Goal: Transaction & Acquisition: Subscribe to service/newsletter

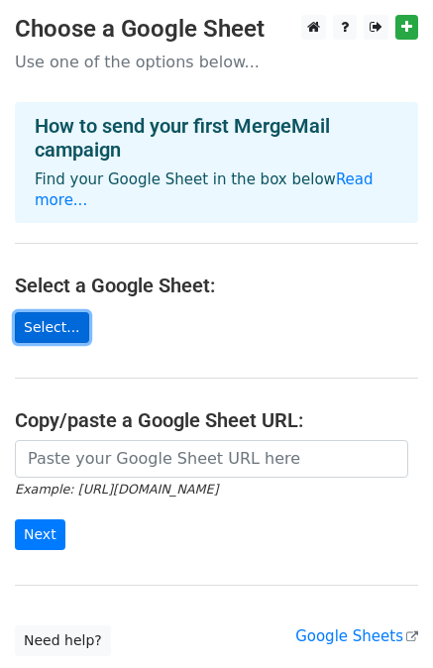
click at [53, 312] on link "Select..." at bounding box center [52, 327] width 74 height 31
click at [54, 312] on link "Select..." at bounding box center [52, 327] width 74 height 31
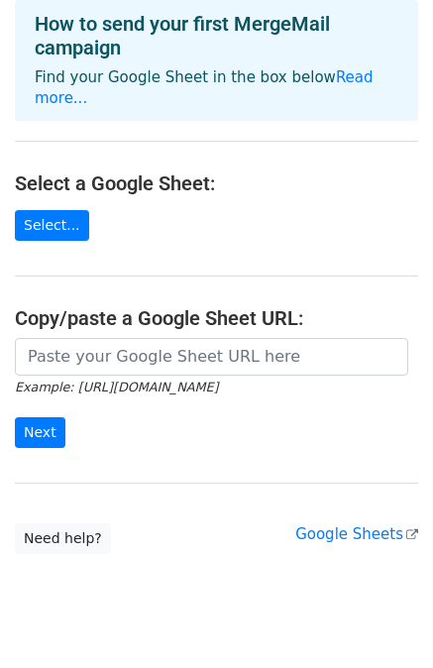
scroll to position [123, 0]
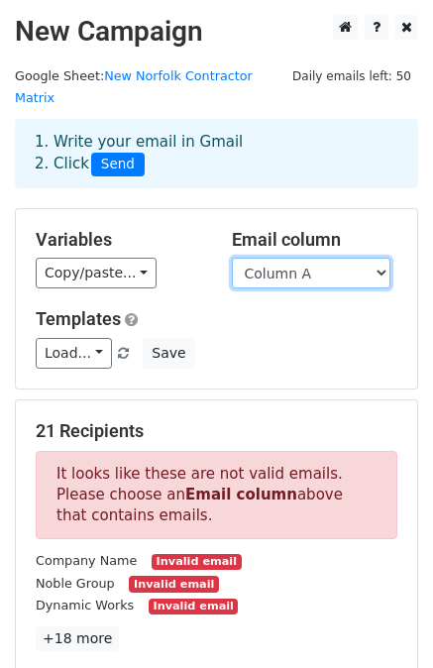
click at [302, 260] on select "Column A Column B Column C Column D Column E Column F Column G" at bounding box center [311, 273] width 159 height 31
click at [303, 259] on select "Column A Column B Column C Column D Column E Column F Column G" at bounding box center [311, 273] width 159 height 31
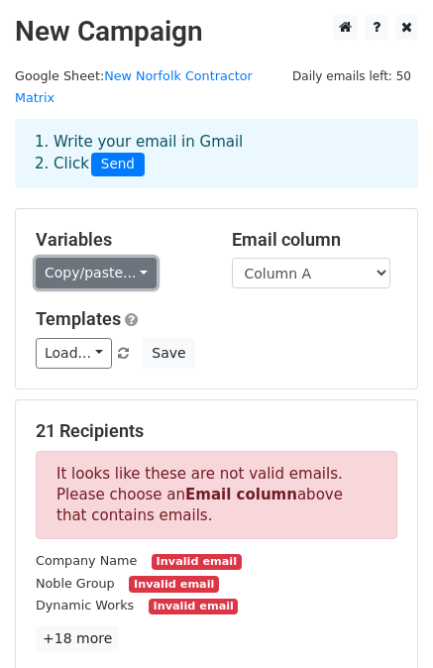
click at [110, 258] on link "Copy/paste..." at bounding box center [96, 273] width 121 height 31
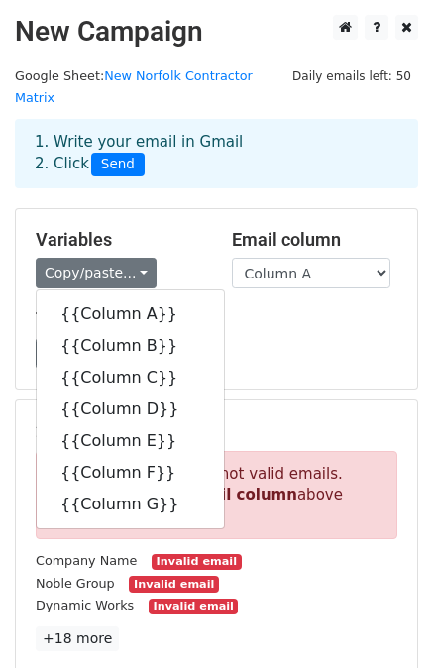
click at [263, 308] on h5 "Templates" at bounding box center [217, 319] width 362 height 22
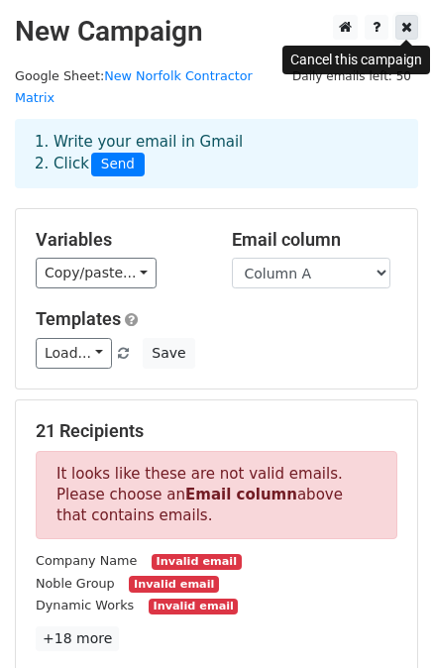
click at [408, 34] on icon at bounding box center [406, 27] width 11 height 14
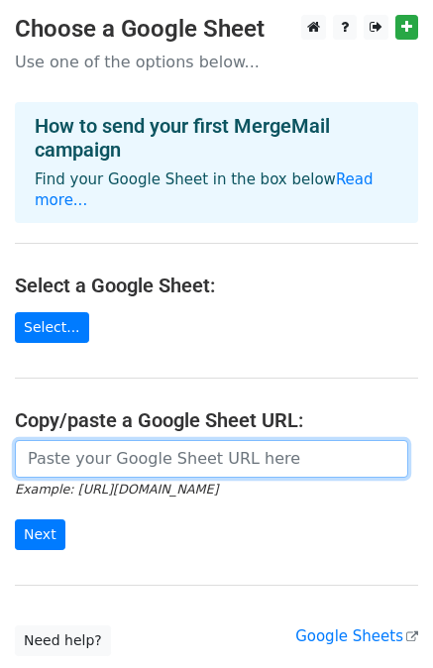
click at [70, 440] on input "url" at bounding box center [211, 459] width 393 height 38
paste input "https://docs.google.com/spreadsheets/d/1-0bjyd84FNUDPUmfgqyWVcauVUkVzVb6/edit?g…"
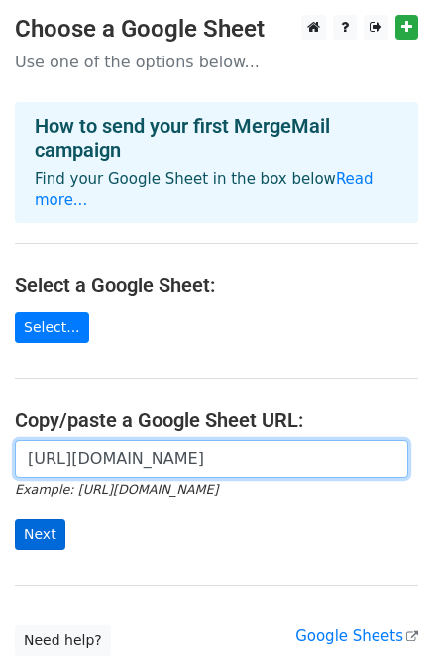
type input "https://docs.google.com/spreadsheets/d/1-0bjyd84FNUDPUmfgqyWVcauVUkVzVb6/edit?g…"
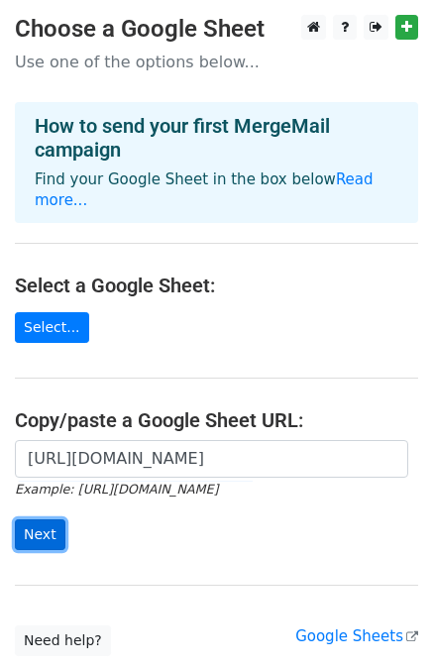
click at [45, 519] on input "Next" at bounding box center [40, 534] width 51 height 31
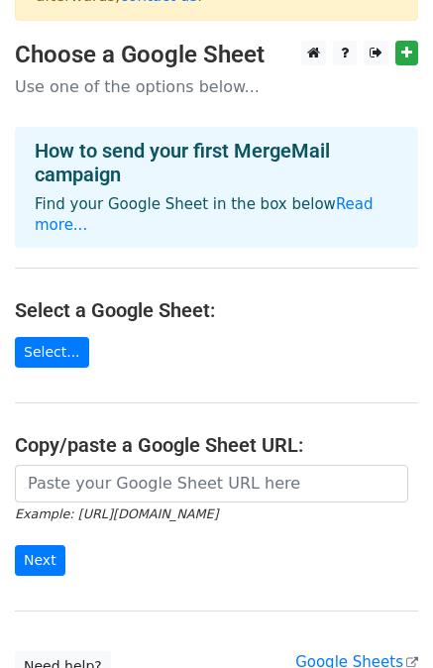
scroll to position [164, 0]
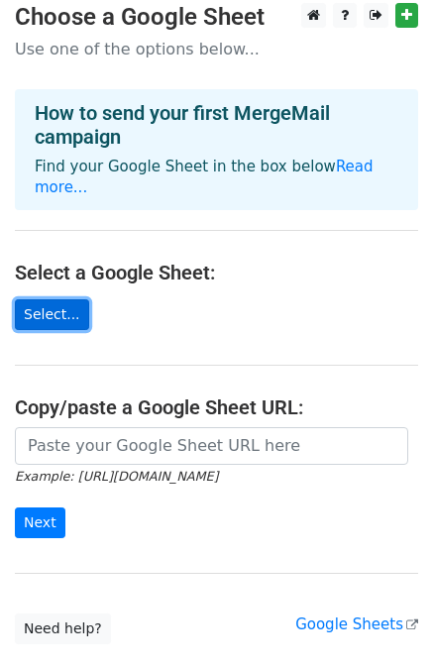
click at [47, 299] on link "Select..." at bounding box center [52, 314] width 74 height 31
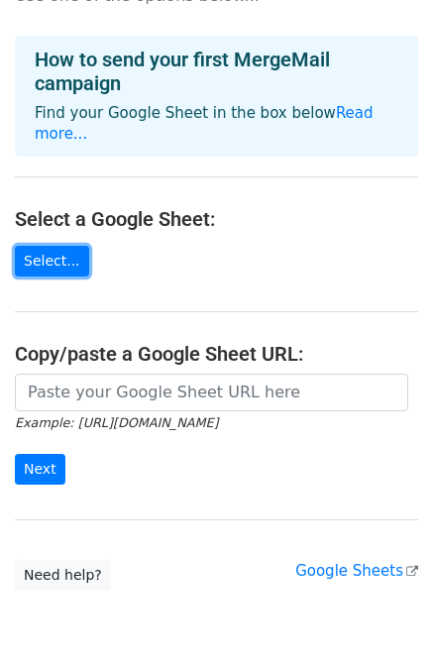
scroll to position [253, 0]
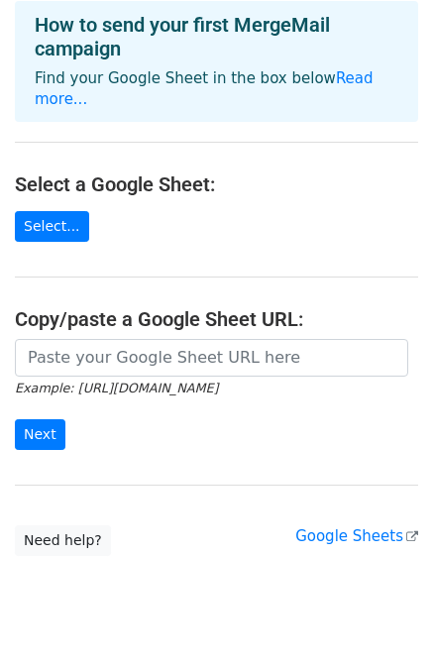
click at [54, 380] on small "Example: https://docs.google.com/spreadsheets/d/abc/edit" at bounding box center [116, 387] width 203 height 15
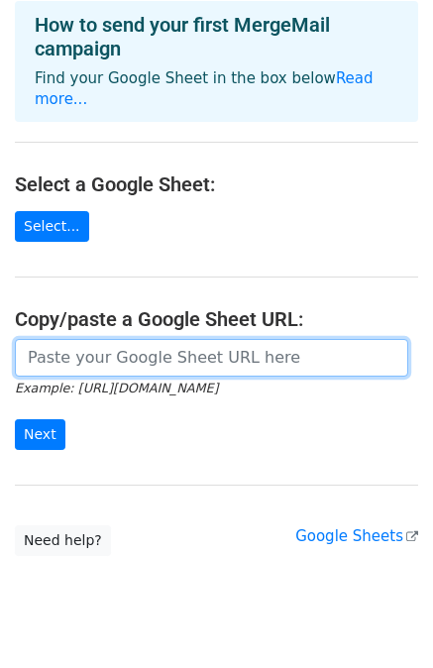
click at [59, 339] on input "url" at bounding box center [211, 358] width 393 height 38
paste input "https://docs.google.com/spreadsheets/d/1-0bjyd84FNUDPUmfgqyWVcauVUkVzVb6/edit?g…"
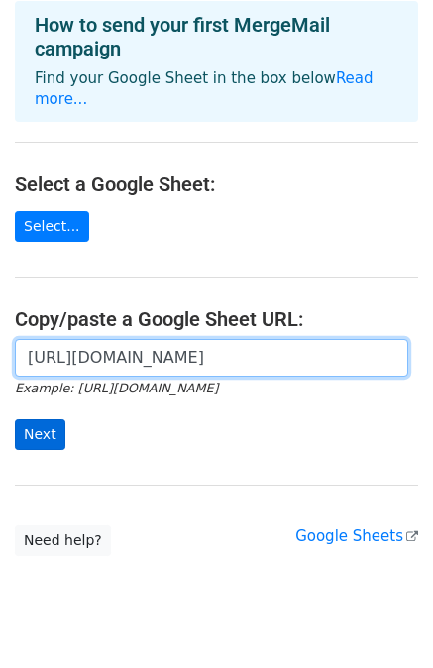
type input "https://docs.google.com/spreadsheets/d/1-0bjyd84FNUDPUmfgqyWVcauVUkVzVb6/edit?g…"
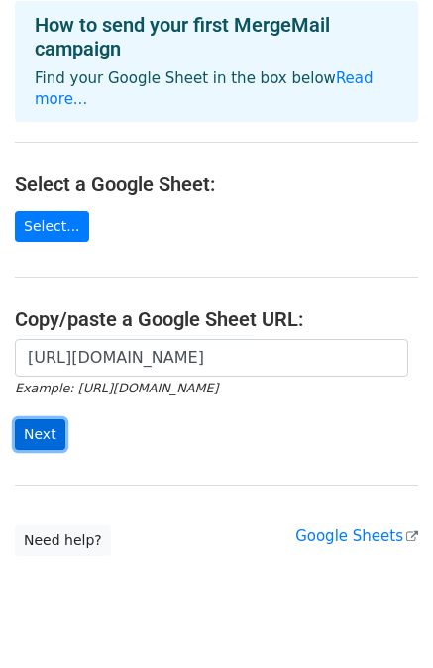
click at [28, 419] on input "Next" at bounding box center [40, 434] width 51 height 31
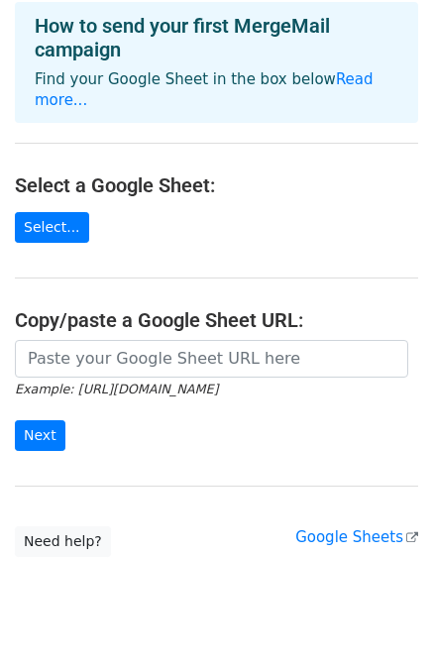
scroll to position [253, 0]
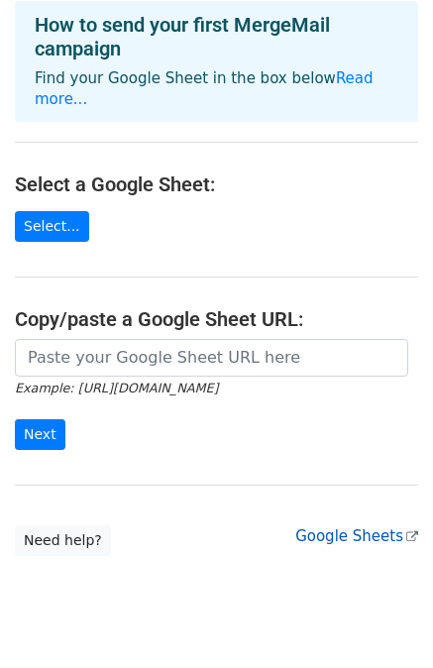
click at [357, 527] on link "Google Sheets" at bounding box center [356, 536] width 123 height 18
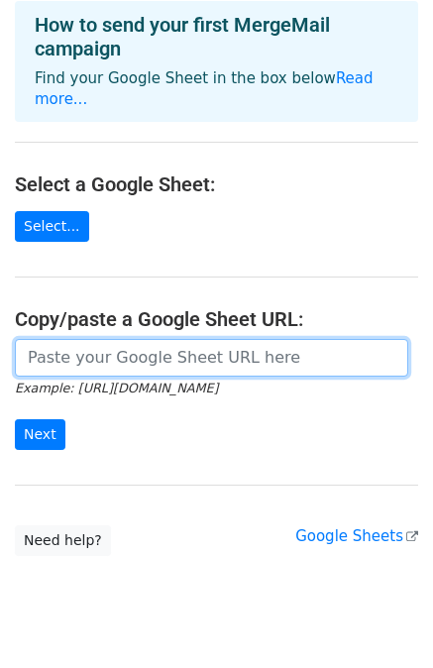
click at [91, 339] on input "url" at bounding box center [211, 358] width 393 height 38
paste input "https://docs.google.com/spreadsheets/d/1-0bjyd84FNUDPUmfgqyWVcauVUkVzVb6/edit?u…"
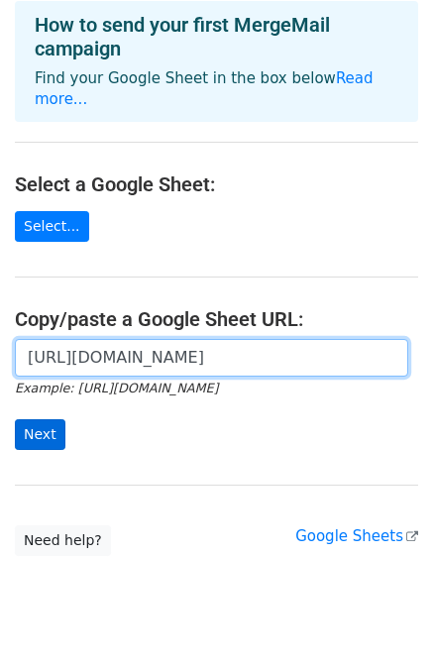
type input "https://docs.google.com/spreadsheets/d/1-0bjyd84FNUDPUmfgqyWVcauVUkVzVb6/edit?u…"
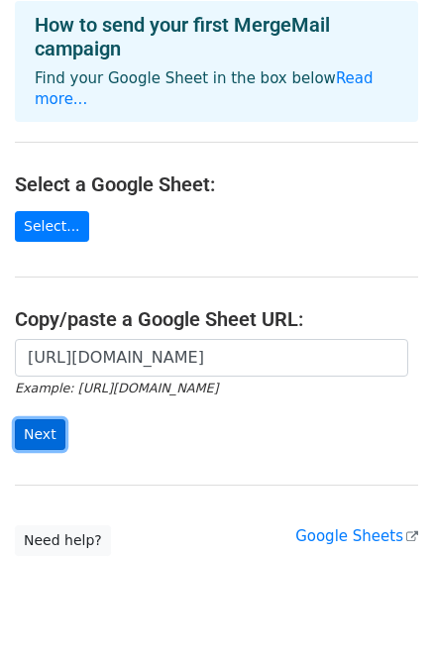
click at [51, 419] on input "Next" at bounding box center [40, 434] width 51 height 31
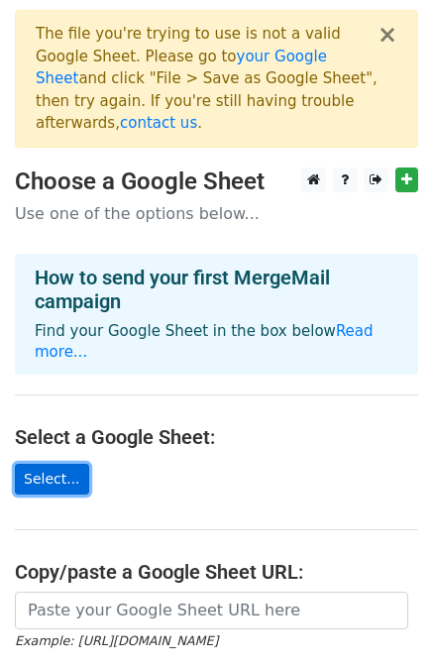
click at [58, 464] on link "Select..." at bounding box center [52, 479] width 74 height 31
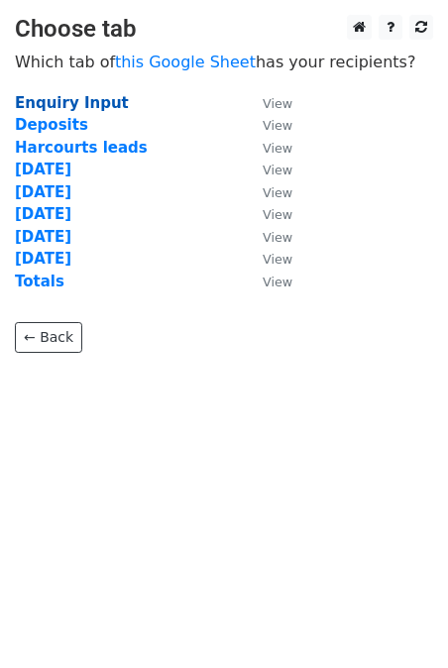
click at [81, 100] on strong "Enquiry Input" at bounding box center [72, 103] width 114 height 18
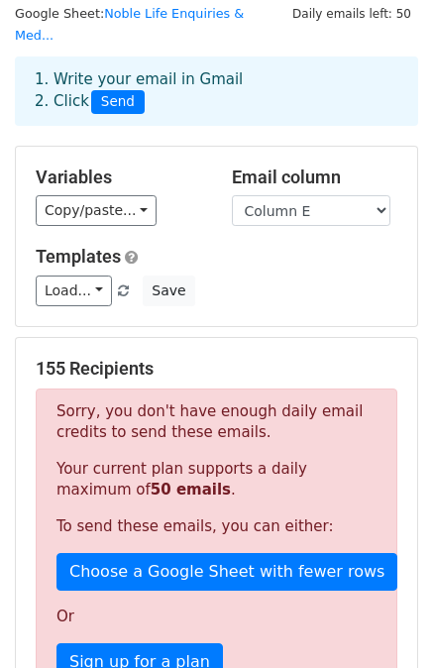
scroll to position [36, 0]
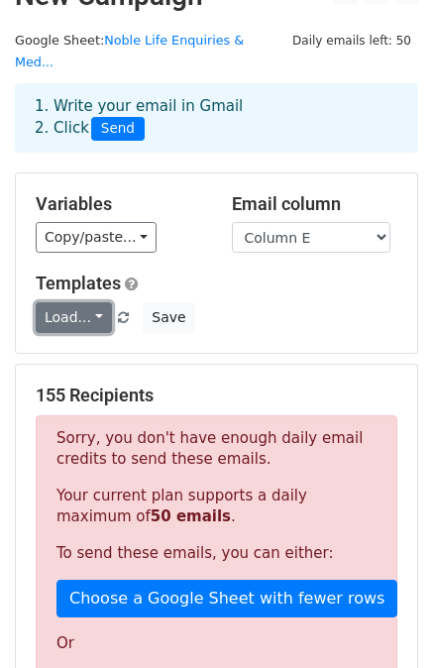
click at [99, 302] on link "Load..." at bounding box center [74, 317] width 76 height 31
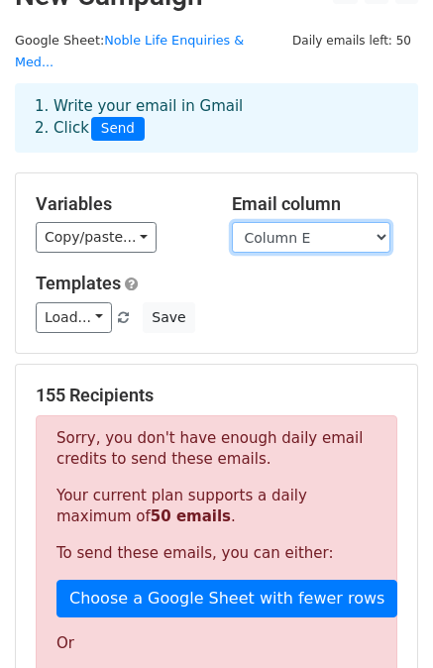
click at [297, 224] on select "Column A Column B Column C Column D Column E Column F Column G Column H Column …" at bounding box center [311, 237] width 159 height 31
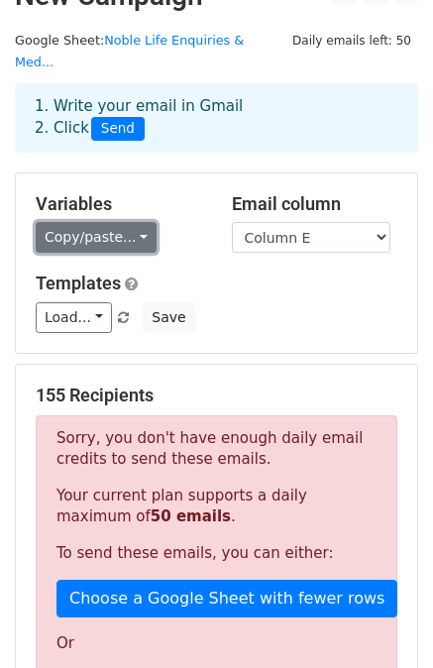
click at [127, 222] on link "Copy/paste..." at bounding box center [96, 237] width 121 height 31
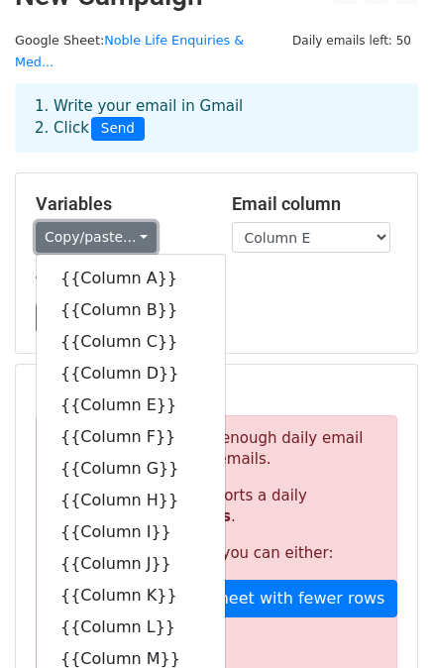
click at [127, 222] on link "Copy/paste..." at bounding box center [96, 237] width 121 height 31
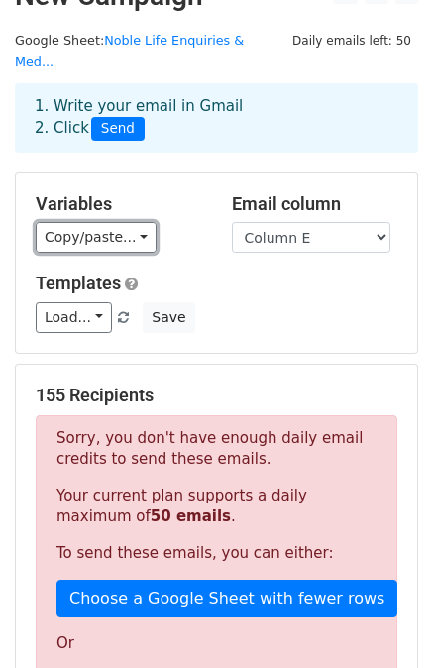
scroll to position [0, 0]
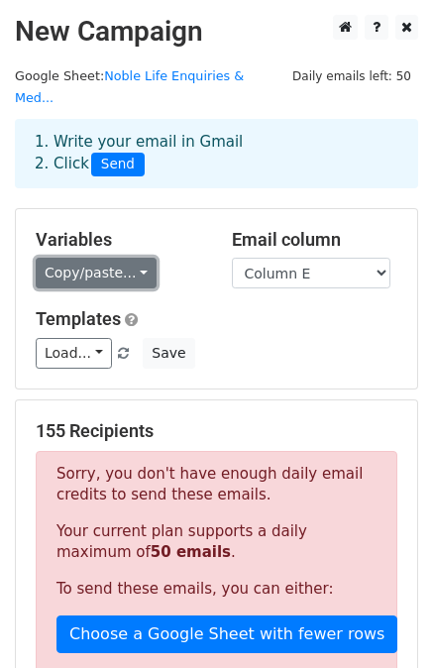
click at [126, 258] on link "Copy/paste..." at bounding box center [96, 273] width 121 height 31
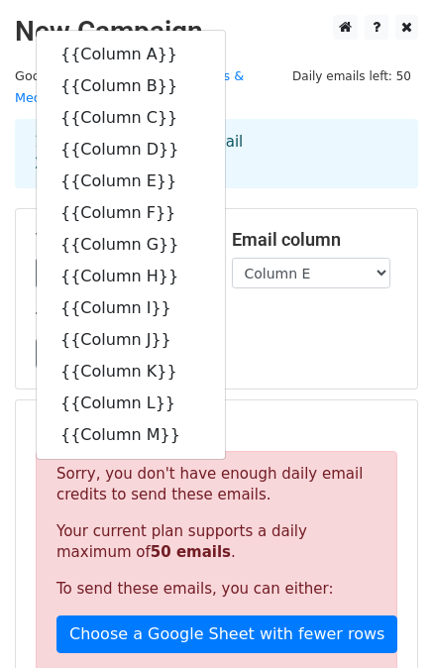
click at [354, 351] on div "Variables Copy/paste... {{Column A}} {{Column B}} {{Column C}} {{Column D}} {{C…" at bounding box center [216, 298] width 401 height 179
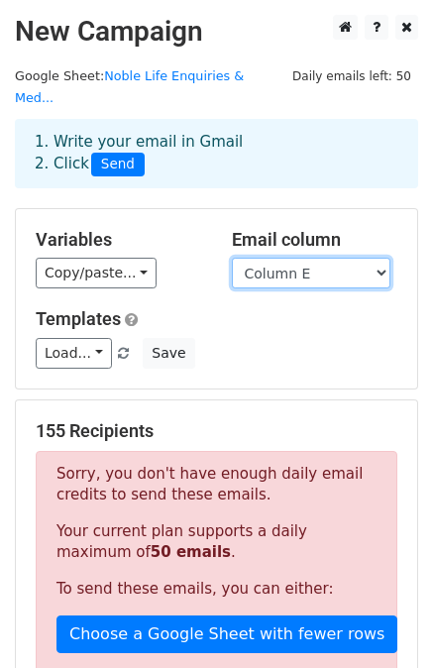
click at [330, 259] on select "Column A Column B Column C Column D Column E Column F Column G Column H Column …" at bounding box center [311, 273] width 159 height 31
click at [195, 263] on div "Copy/paste... {{Column A}} {{Column B}} {{Column C}} {{Column D}} {{Column E}} …" at bounding box center [119, 273] width 166 height 31
click at [322, 258] on select "Column A Column B Column C Column D Column E Column F Column G Column H Column …" at bounding box center [311, 273] width 159 height 31
click at [232, 258] on select "Column A Column B Column C Column D Column E Column F Column G Column H Column …" at bounding box center [311, 273] width 159 height 31
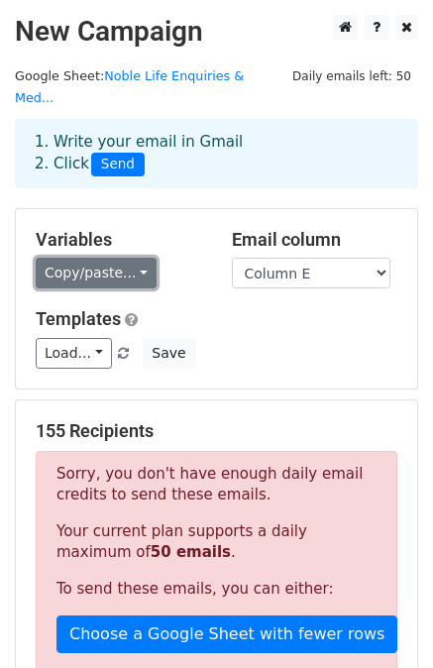
click at [118, 258] on link "Copy/paste..." at bounding box center [96, 273] width 121 height 31
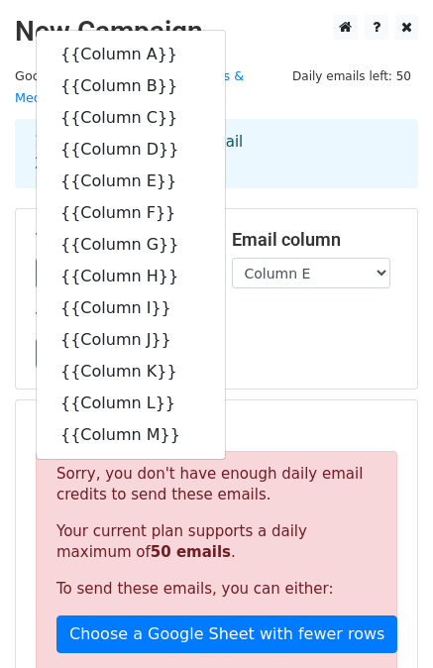
click at [273, 350] on div "Variables Copy/paste... {{Column A}} {{Column B}} {{Column C}} {{Column D}} {{C…" at bounding box center [216, 298] width 401 height 179
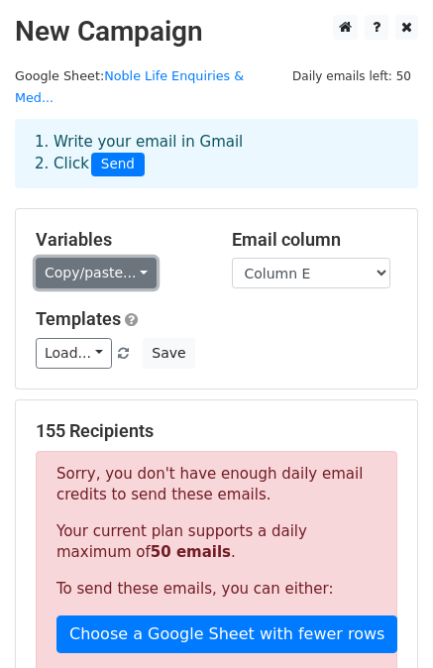
click at [110, 258] on link "Copy/paste..." at bounding box center [96, 273] width 121 height 31
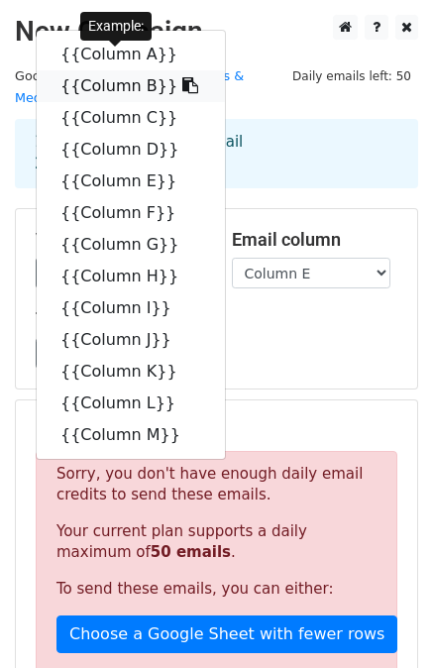
click at [116, 70] on link "{{Column B}}" at bounding box center [131, 86] width 188 height 32
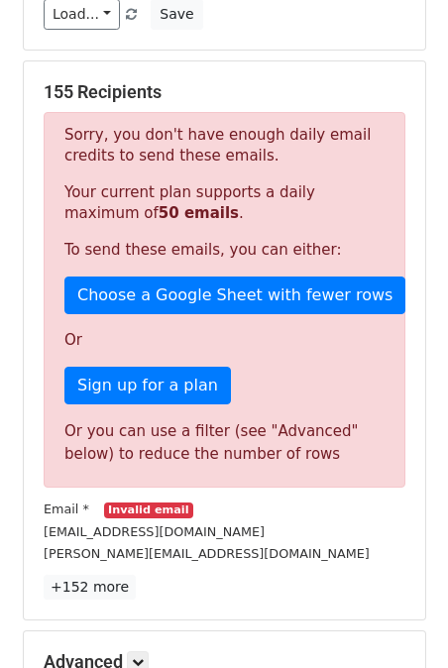
scroll to position [383, 0]
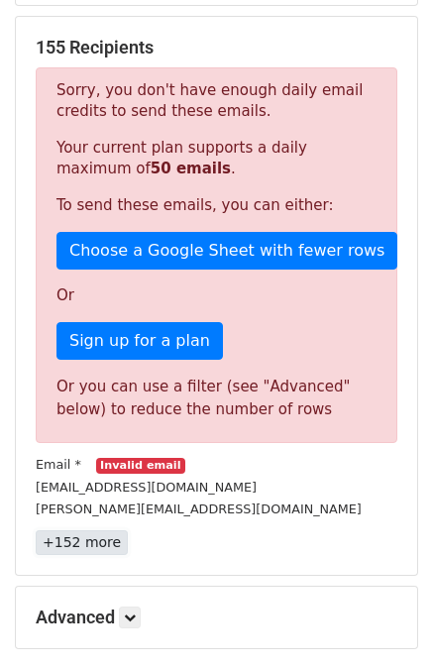
click at [62, 530] on link "+152 more" at bounding box center [82, 542] width 92 height 25
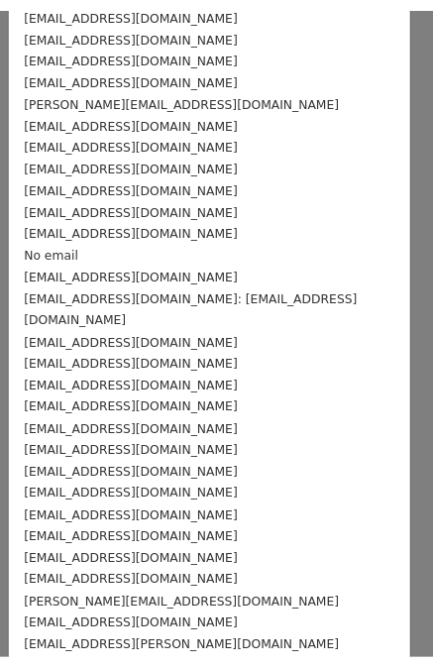
scroll to position [0, 0]
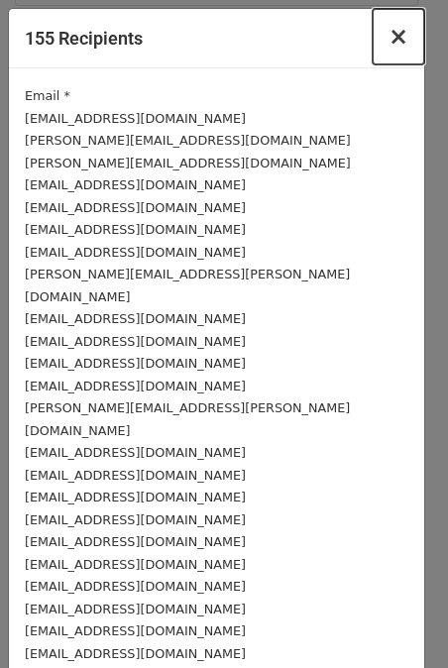
click at [388, 45] on span "×" at bounding box center [398, 37] width 20 height 28
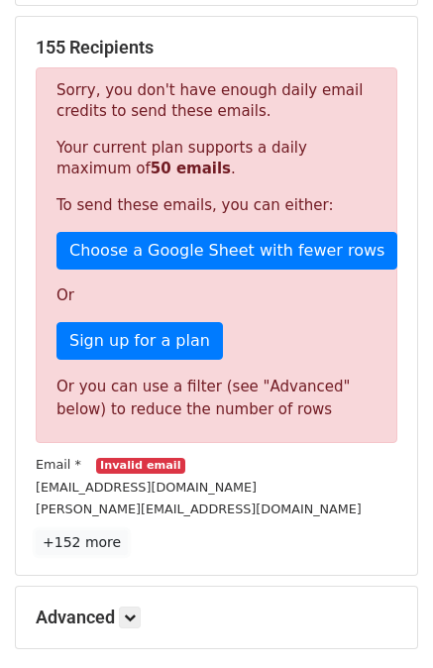
scroll to position [564, 0]
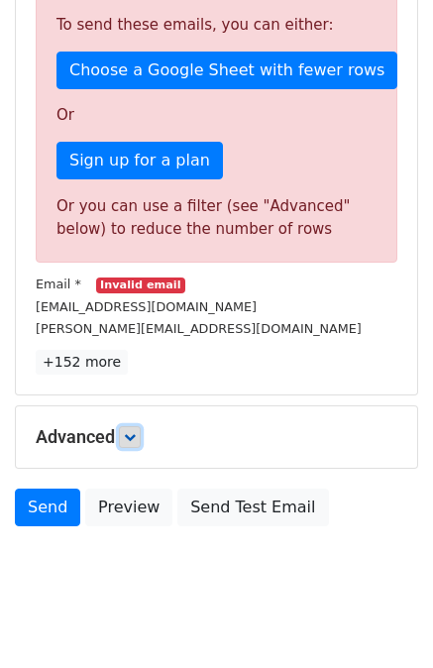
click at [135, 431] on icon at bounding box center [130, 437] width 12 height 12
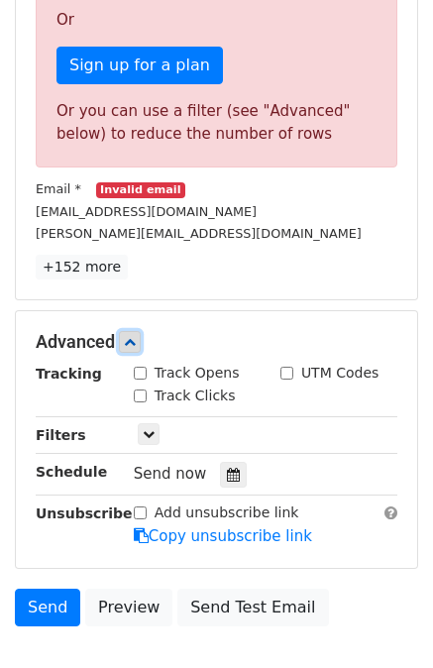
scroll to position [667, 0]
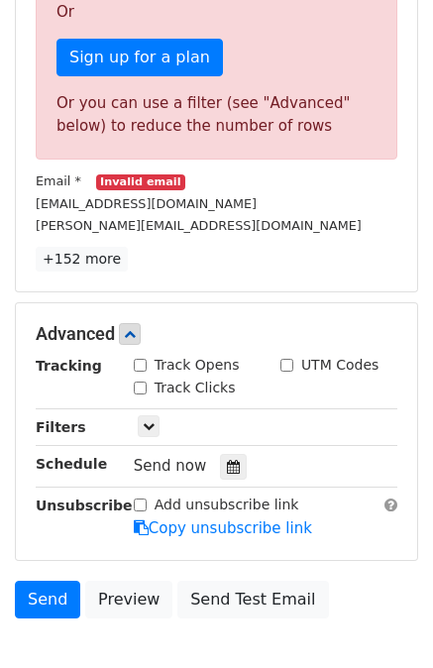
click at [136, 498] on input "Add unsubscribe link" at bounding box center [140, 504] width 13 height 13
checkbox input "true"
click at [140, 359] on input "Track Opens" at bounding box center [140, 365] width 13 height 13
checkbox input "true"
click at [155, 415] on link at bounding box center [149, 426] width 22 height 22
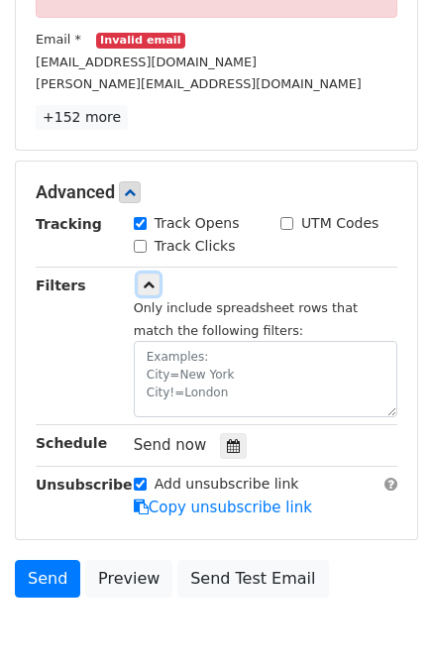
scroll to position [878, 0]
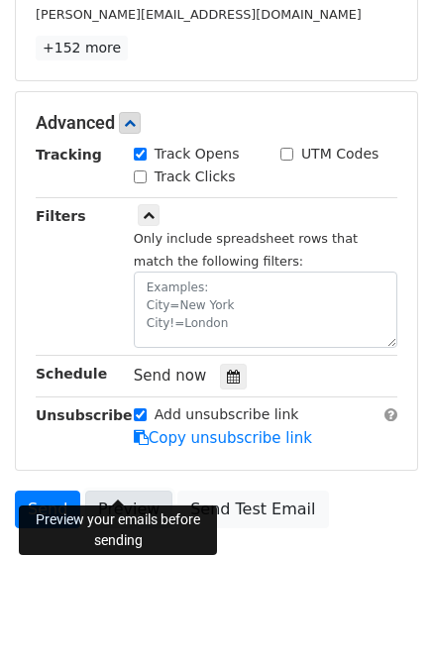
click at [127, 492] on link "Preview" at bounding box center [128, 509] width 87 height 38
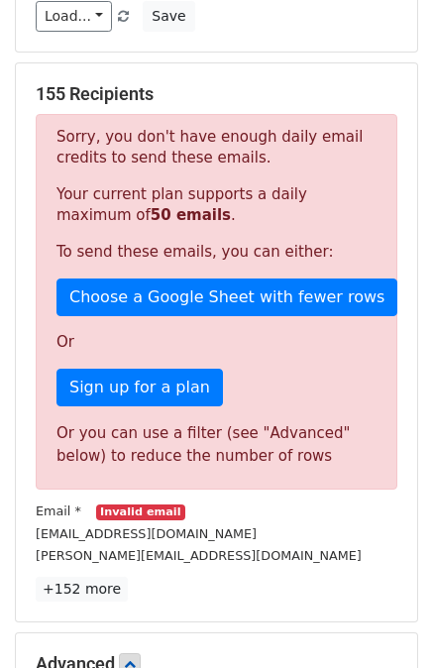
scroll to position [336, 0]
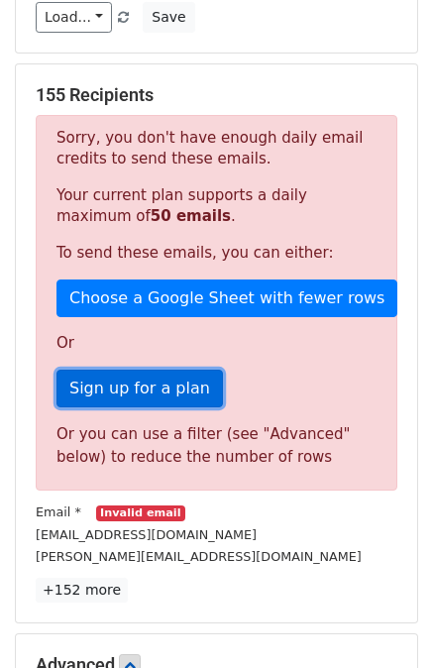
click at [127, 370] on link "Sign up for a plan" at bounding box center [139, 389] width 166 height 38
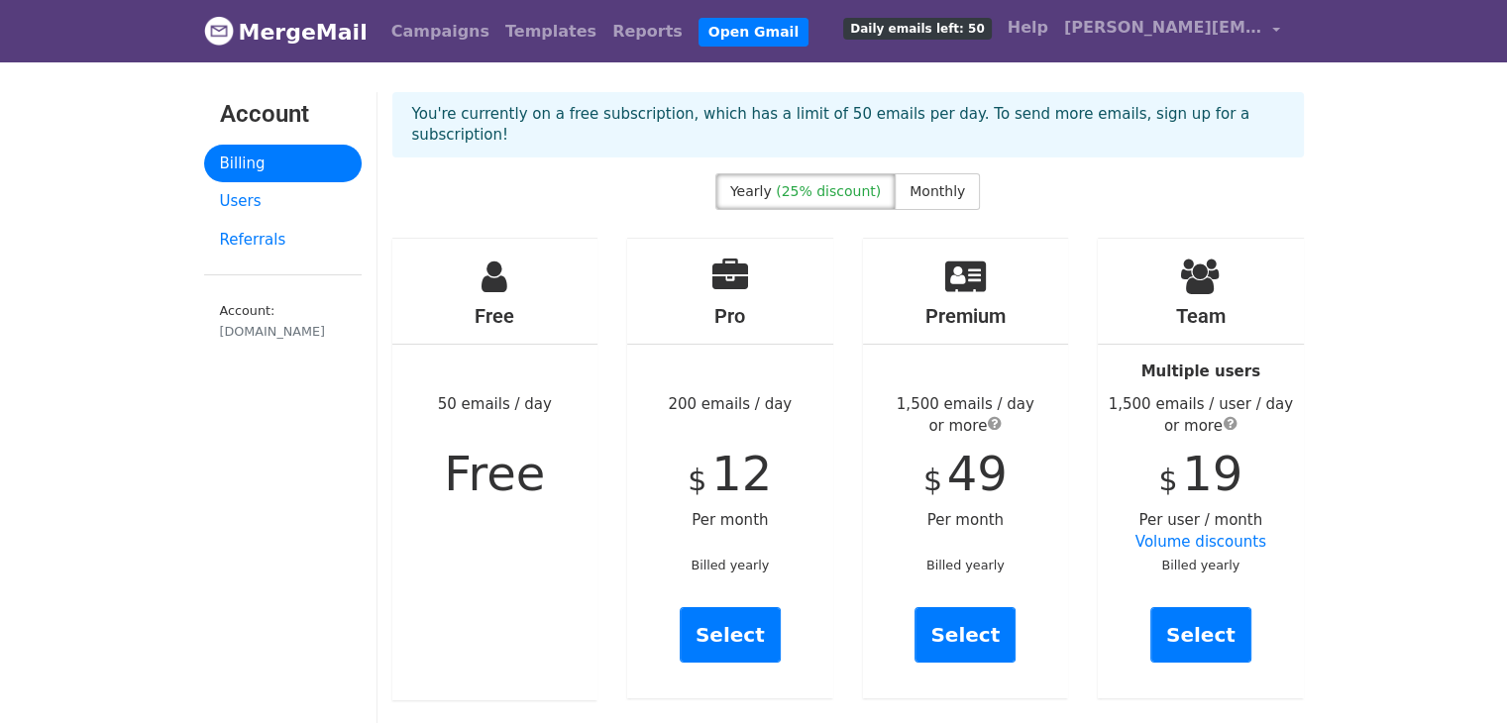
click at [748, 261] on div "Pro 200 emails / day $ 12 Per month Billed yearly Select" at bounding box center [730, 469] width 206 height 460
click at [943, 173] on label "Monthly" at bounding box center [937, 191] width 85 height 37
click at [785, 183] on span "(25% discount)" at bounding box center [828, 191] width 105 height 16
click at [1207, 24] on span "[PERSON_NAME][EMAIL_ADDRESS][PERSON_NAME][DOMAIN_NAME]" at bounding box center [1163, 28] width 198 height 24
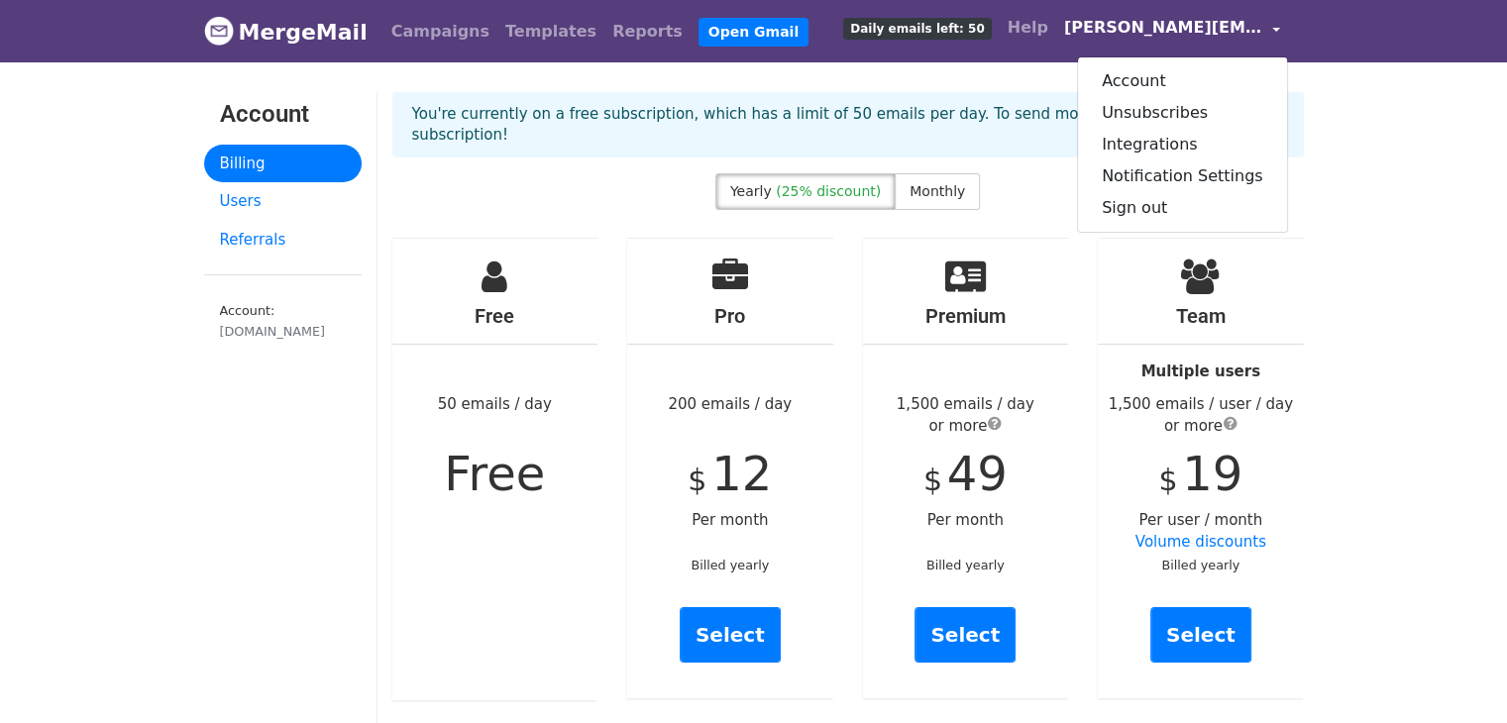
click at [1207, 24] on span "[PERSON_NAME][EMAIL_ADDRESS][PERSON_NAME][DOMAIN_NAME]" at bounding box center [1163, 28] width 198 height 24
